Goal: Navigation & Orientation: Find specific page/section

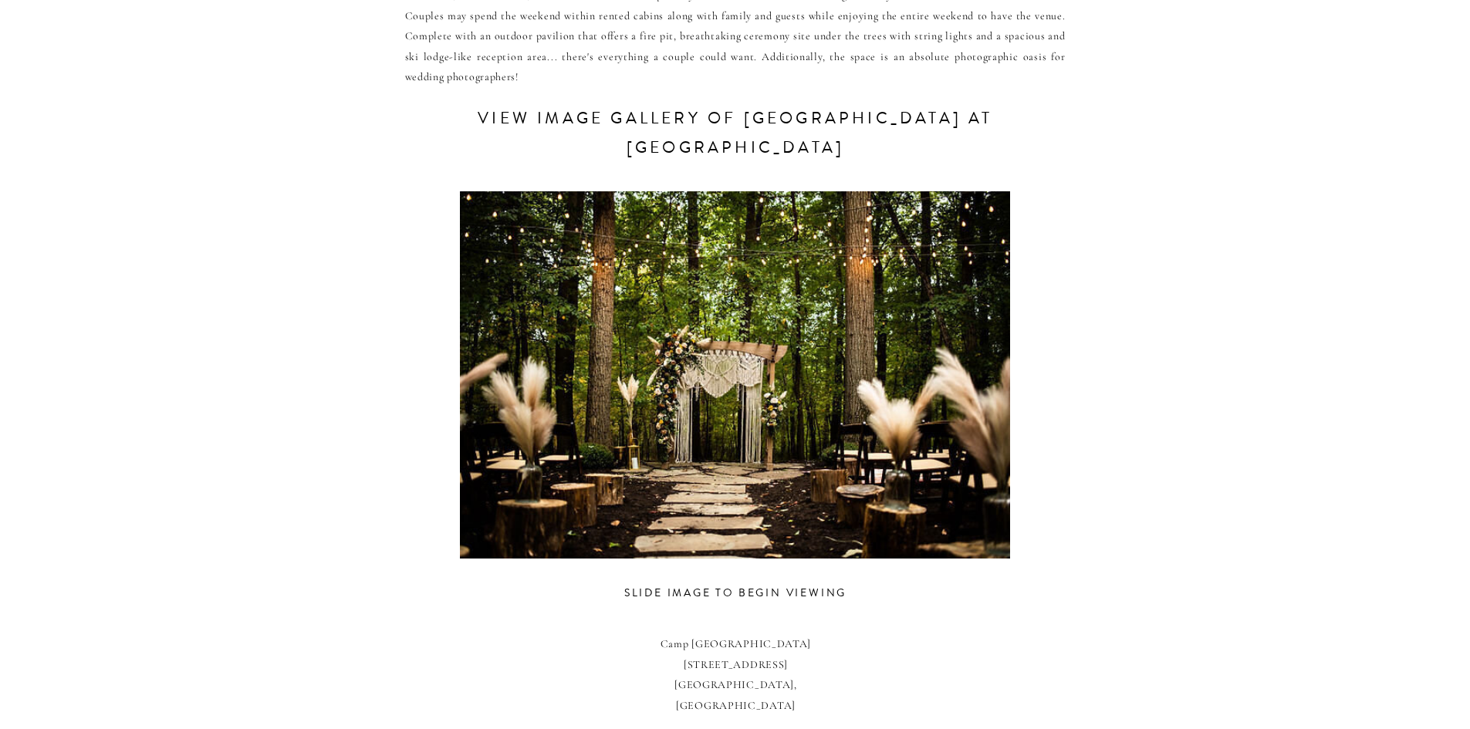
scroll to position [926, 0]
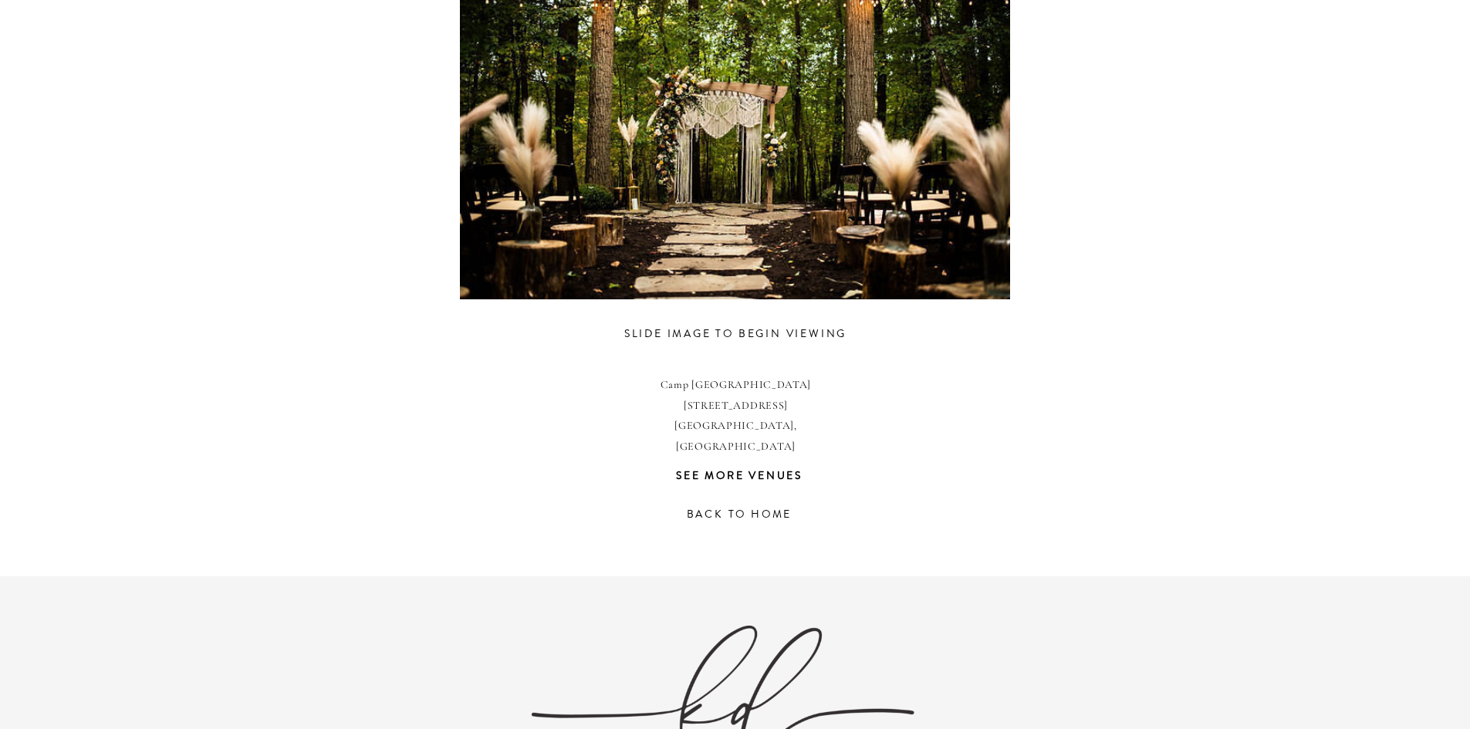
click at [754, 512] on h3 "back to home" at bounding box center [739, 516] width 286 height 22
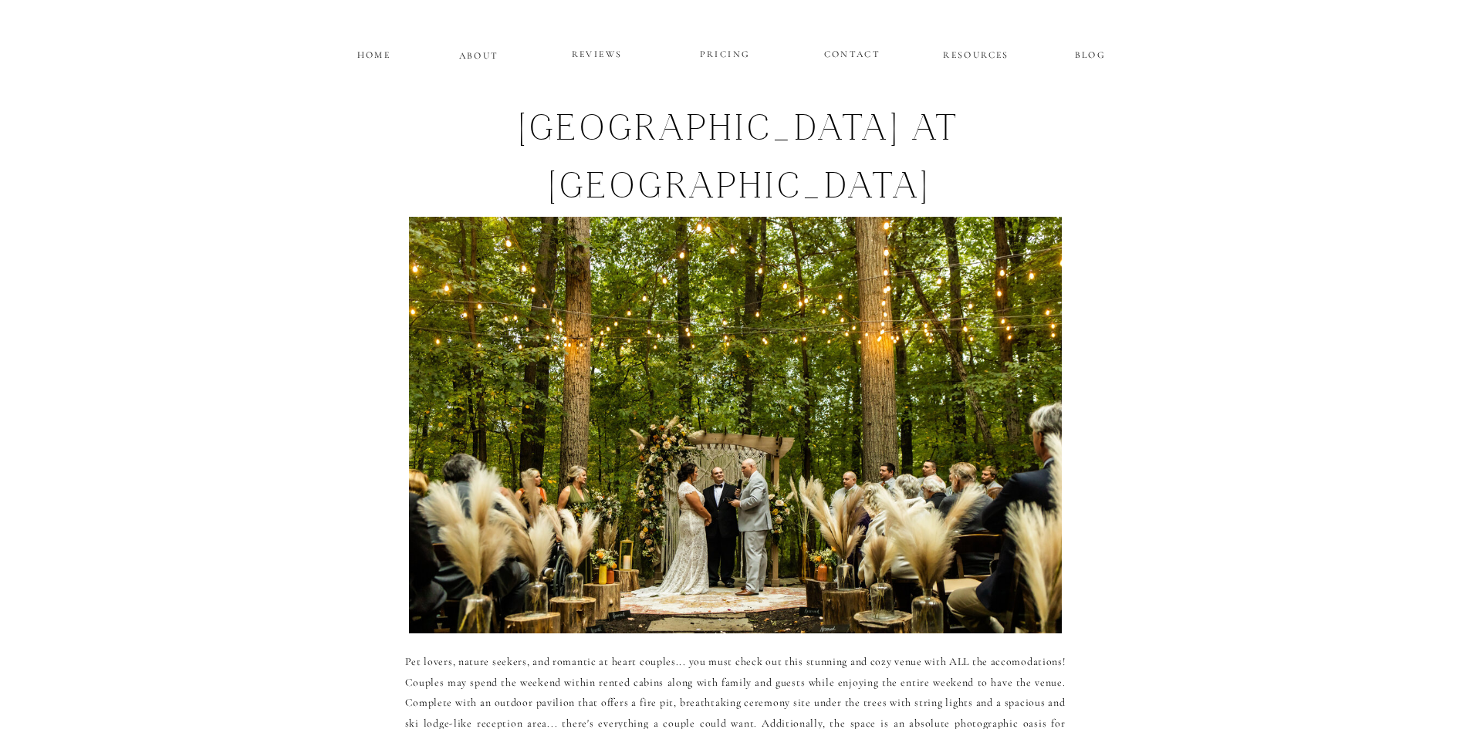
click at [575, 59] on p "REVIEWS" at bounding box center [597, 55] width 93 height 19
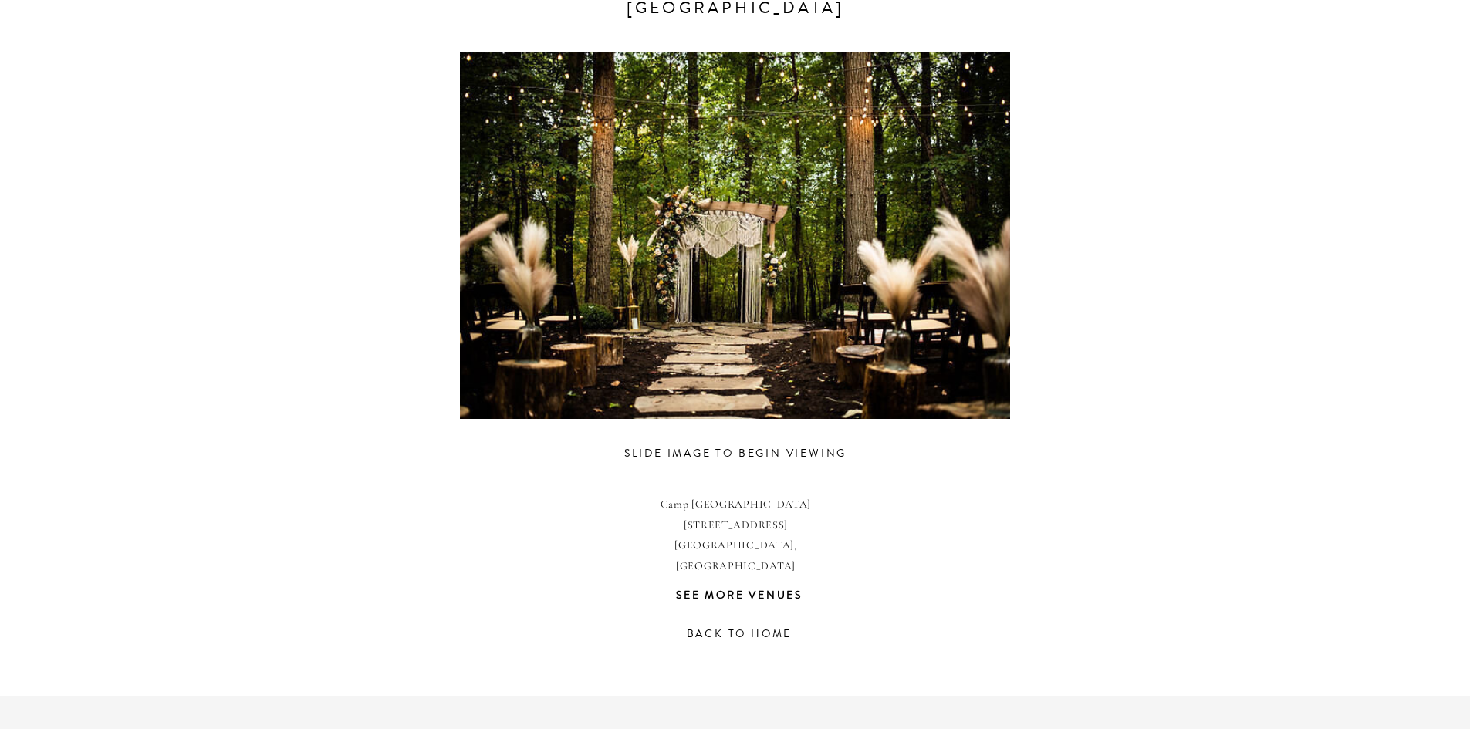
scroll to position [772, 0]
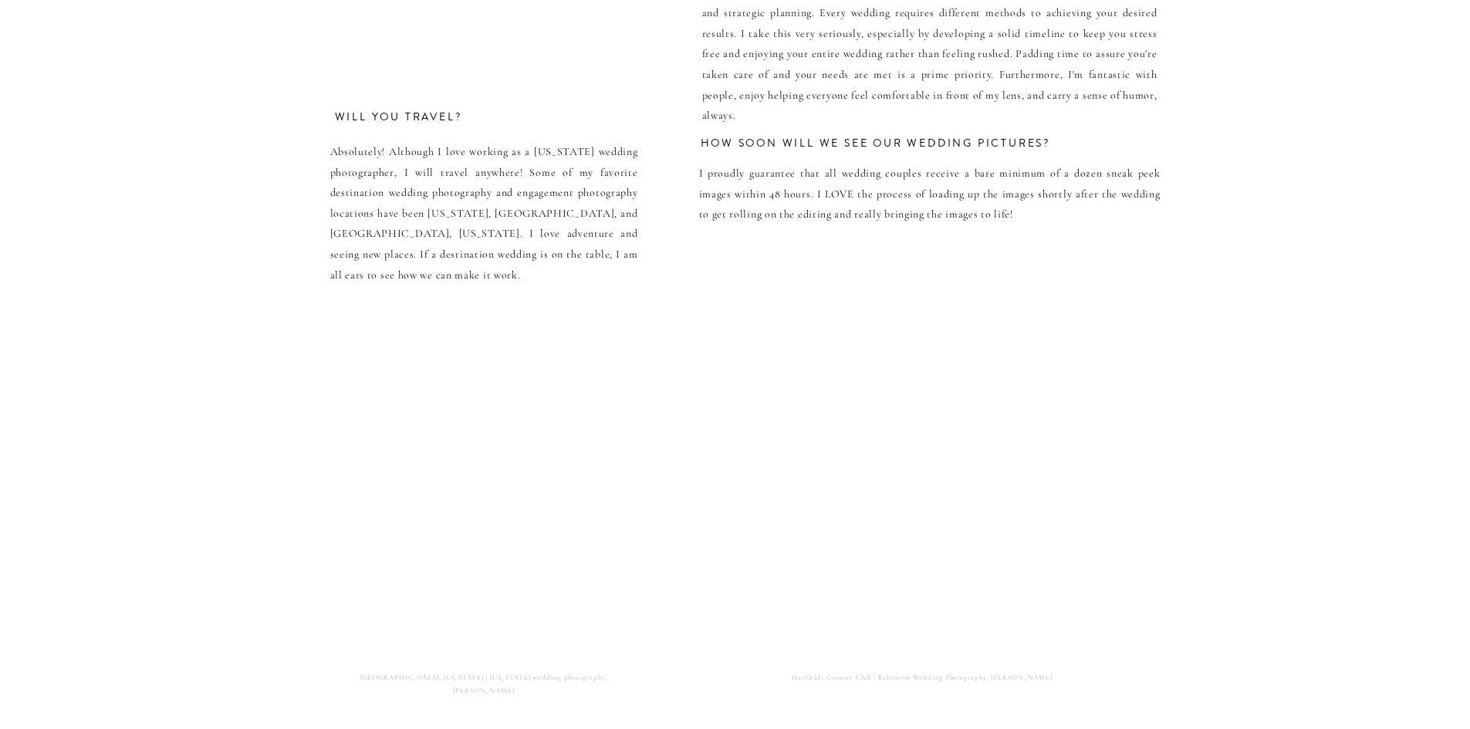
scroll to position [7458, 0]
